Goal: Information Seeking & Learning: Learn about a topic

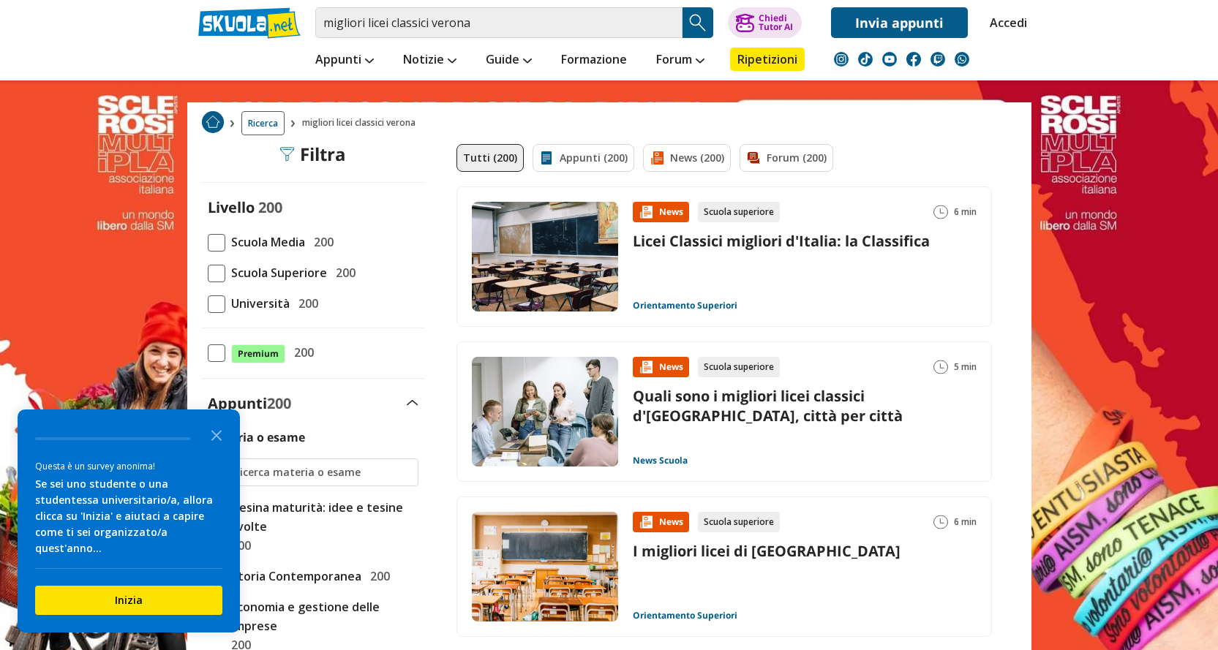
scroll to position [73, 0]
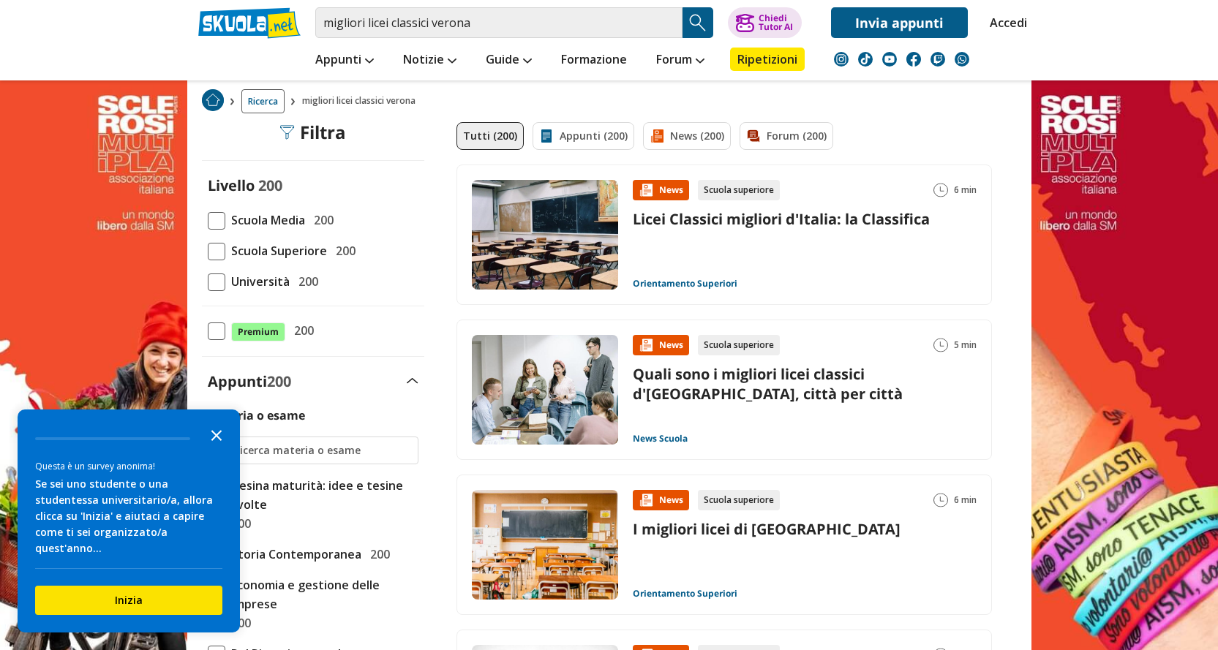
click at [225, 449] on icon "Close the survey" at bounding box center [216, 434] width 29 height 29
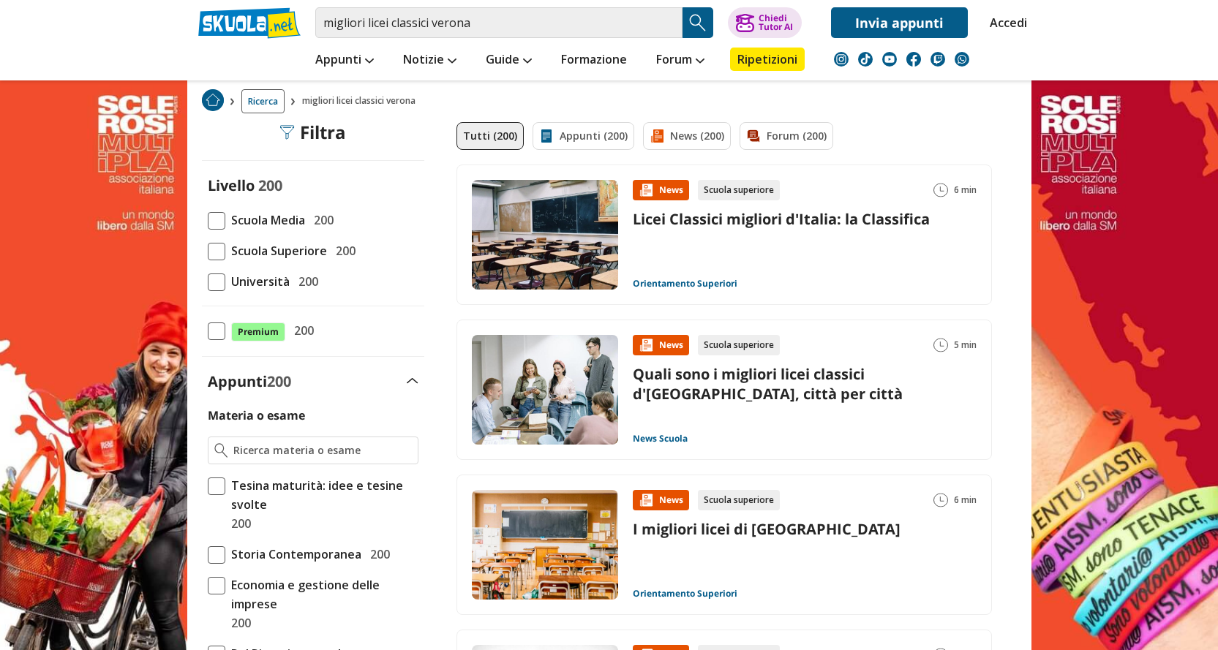
click at [221, 252] on span at bounding box center [217, 252] width 18 height 18
click at [208, 251] on input "Scuola Superiore 200" at bounding box center [208, 251] width 0 height 0
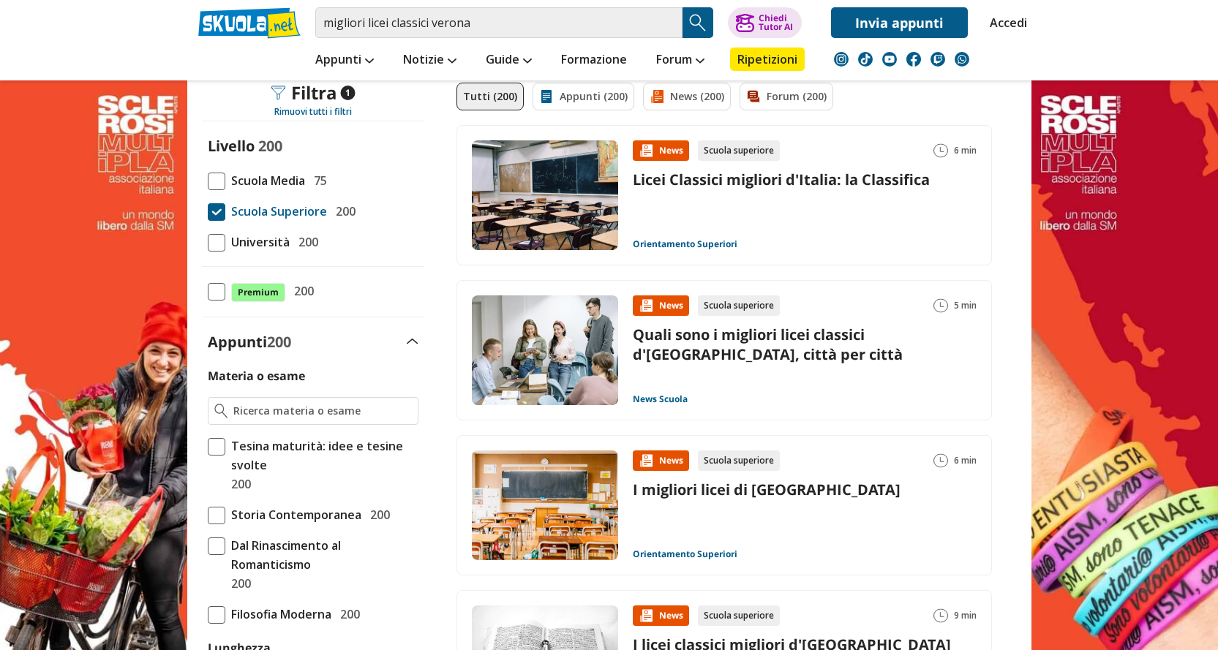
scroll to position [146, 0]
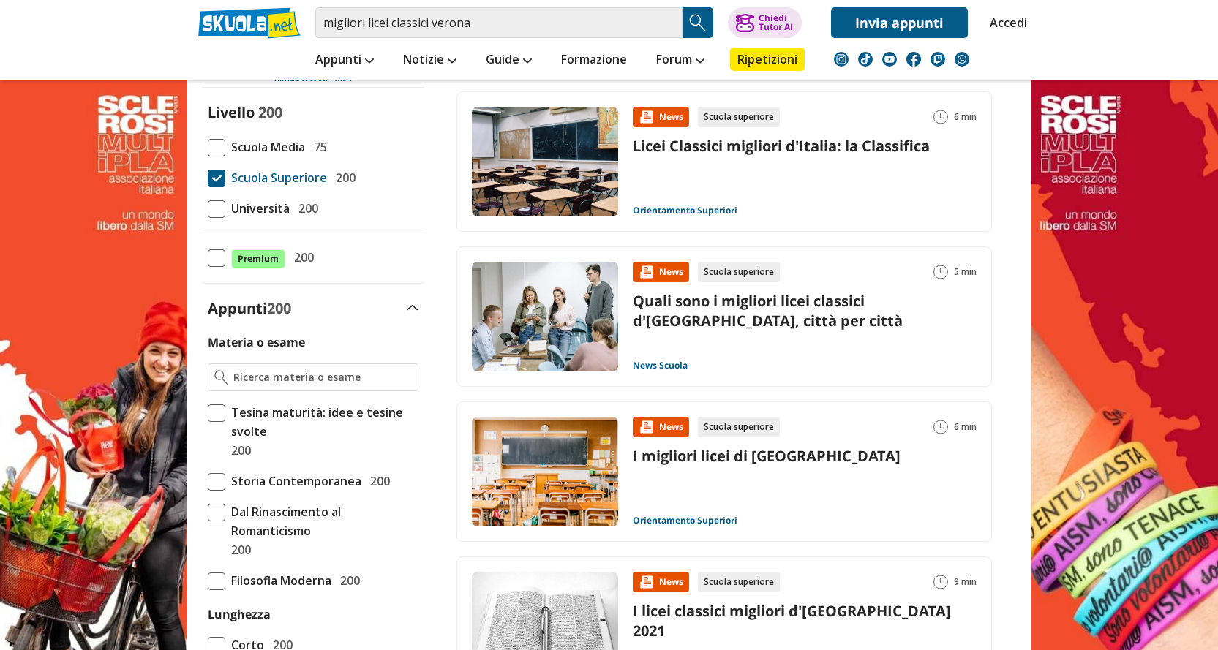
click at [671, 430] on div "News" at bounding box center [661, 427] width 56 height 20
